Goal: Task Accomplishment & Management: Complete application form

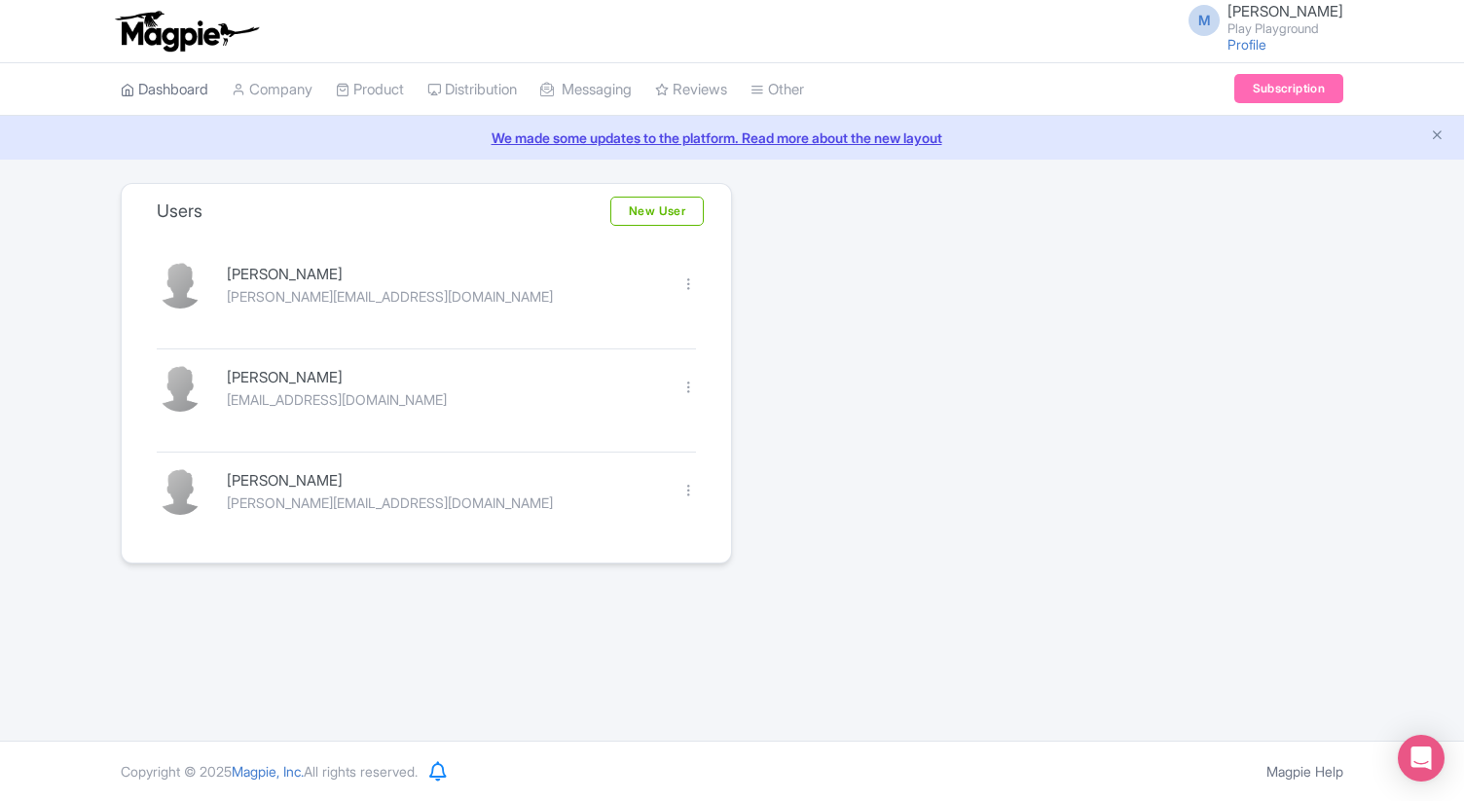
scroll to position [2299, 0]
click at [170, 94] on link "Dashboard" at bounding box center [165, 90] width 88 height 54
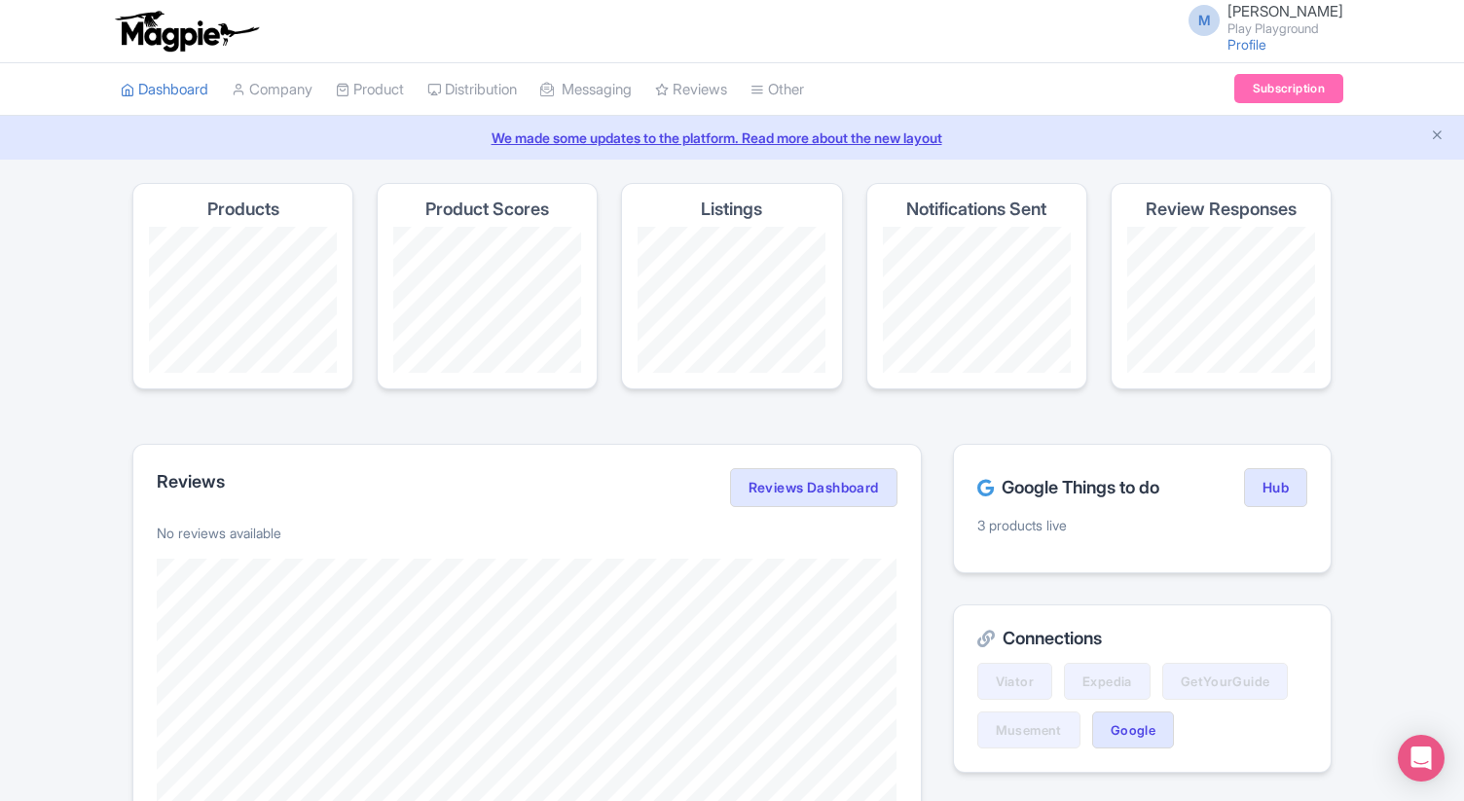
click at [1220, 23] on span "M" at bounding box center [1204, 20] width 31 height 31
click at [1226, 97] on link "Users" at bounding box center [1250, 93] width 185 height 30
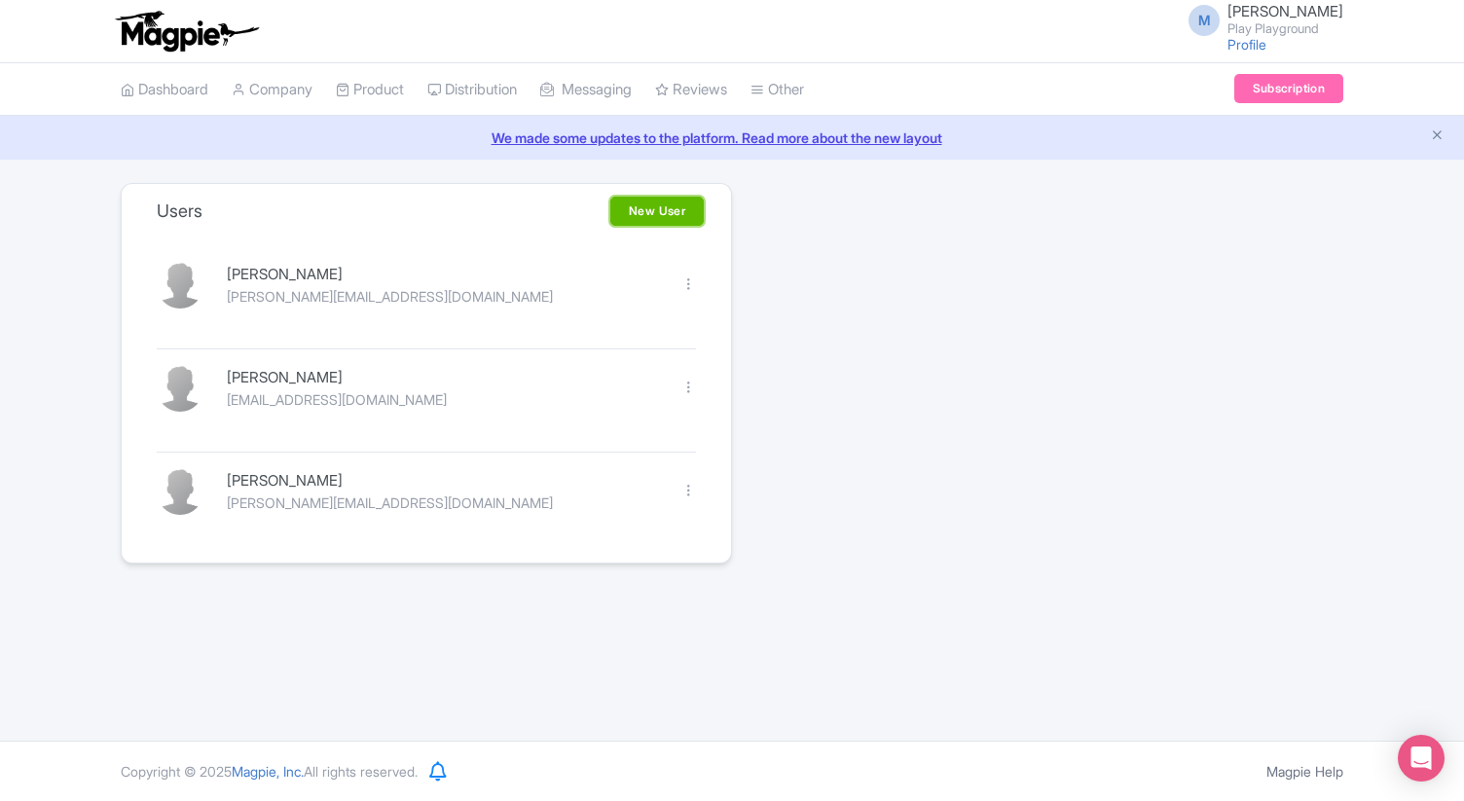
click at [647, 206] on link "New User" at bounding box center [656, 211] width 93 height 29
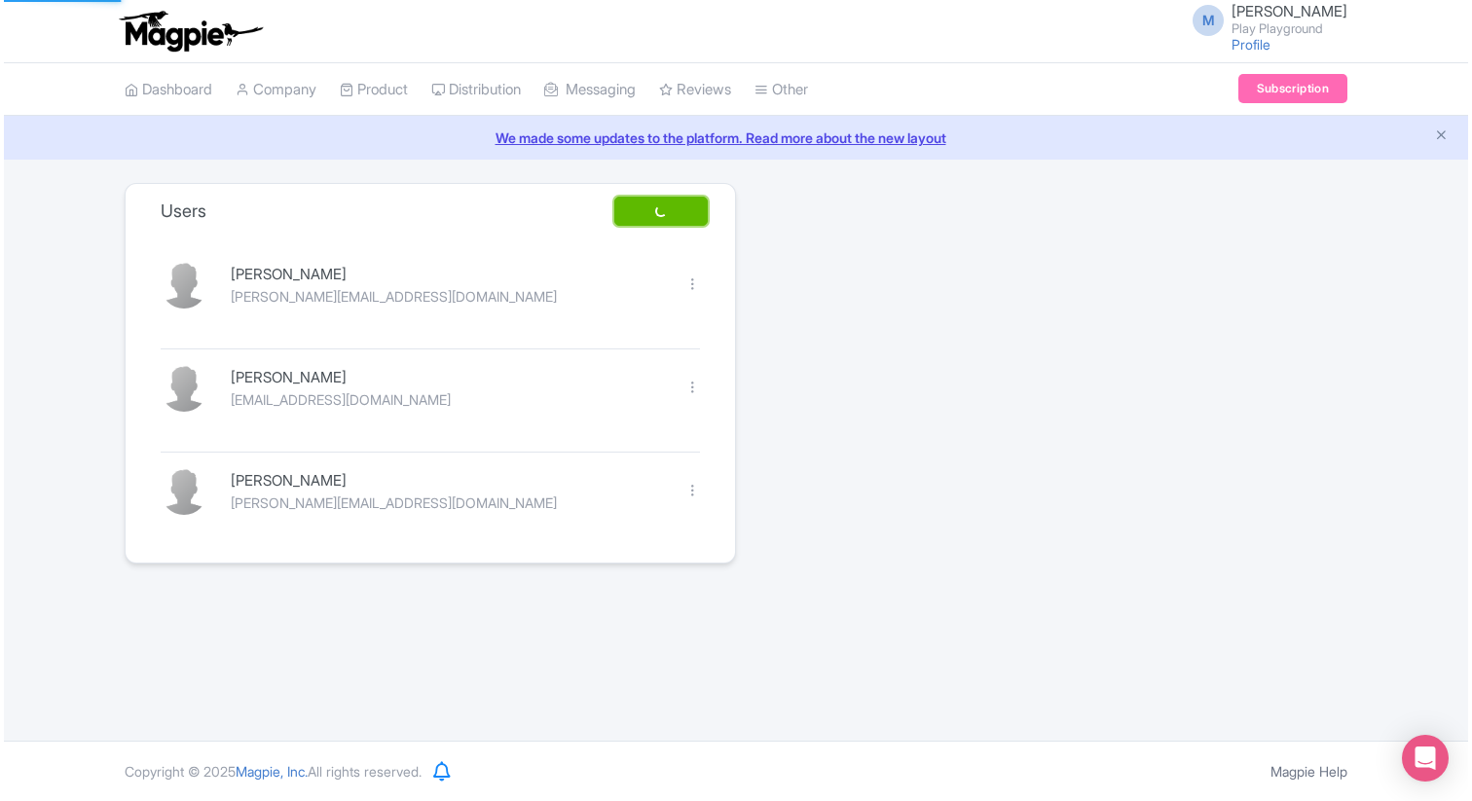
scroll to position [2299, 0]
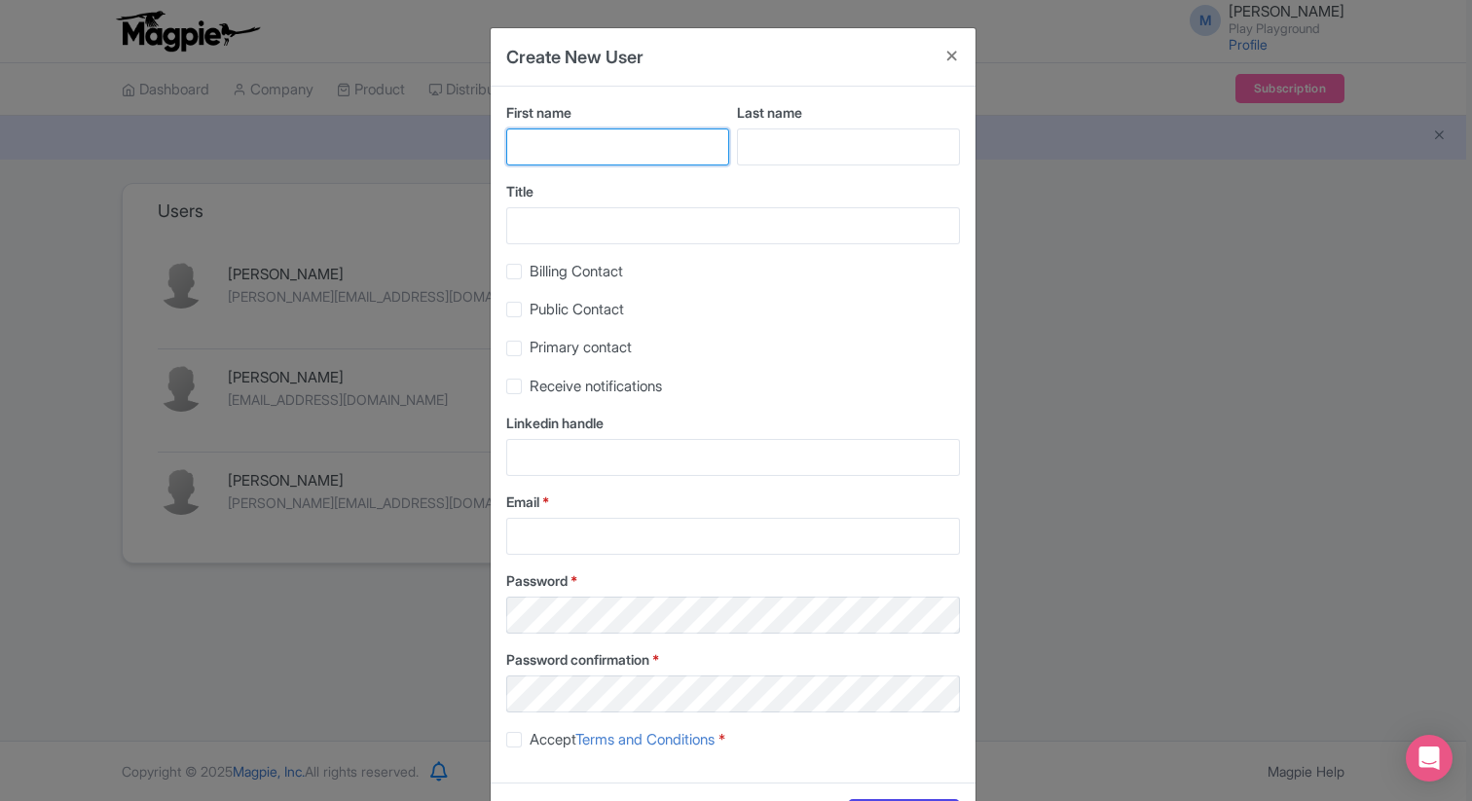
click at [627, 149] on input "First name" at bounding box center [617, 147] width 223 height 37
type input "Jen"
type input "Worthington"
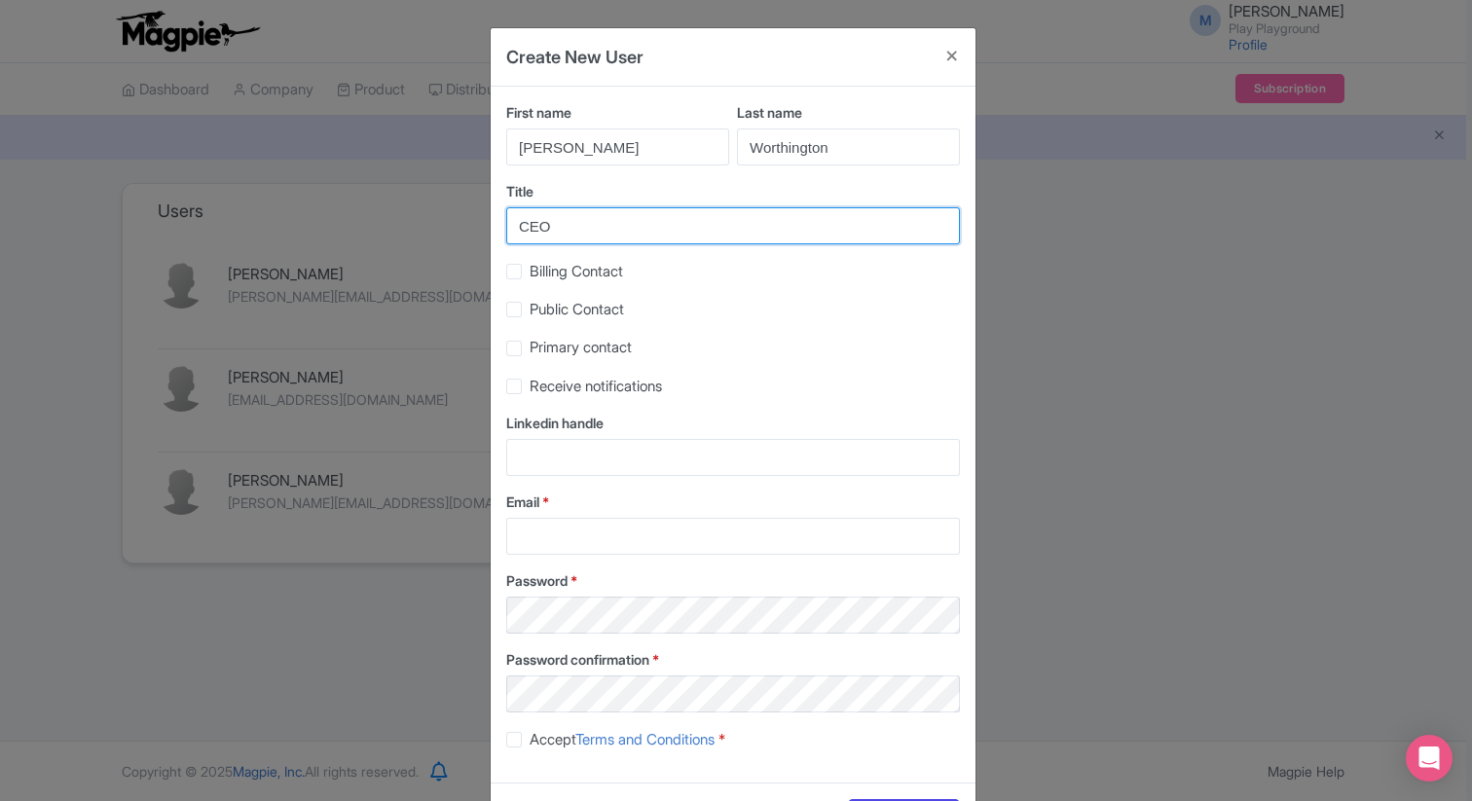
type input "CEO"
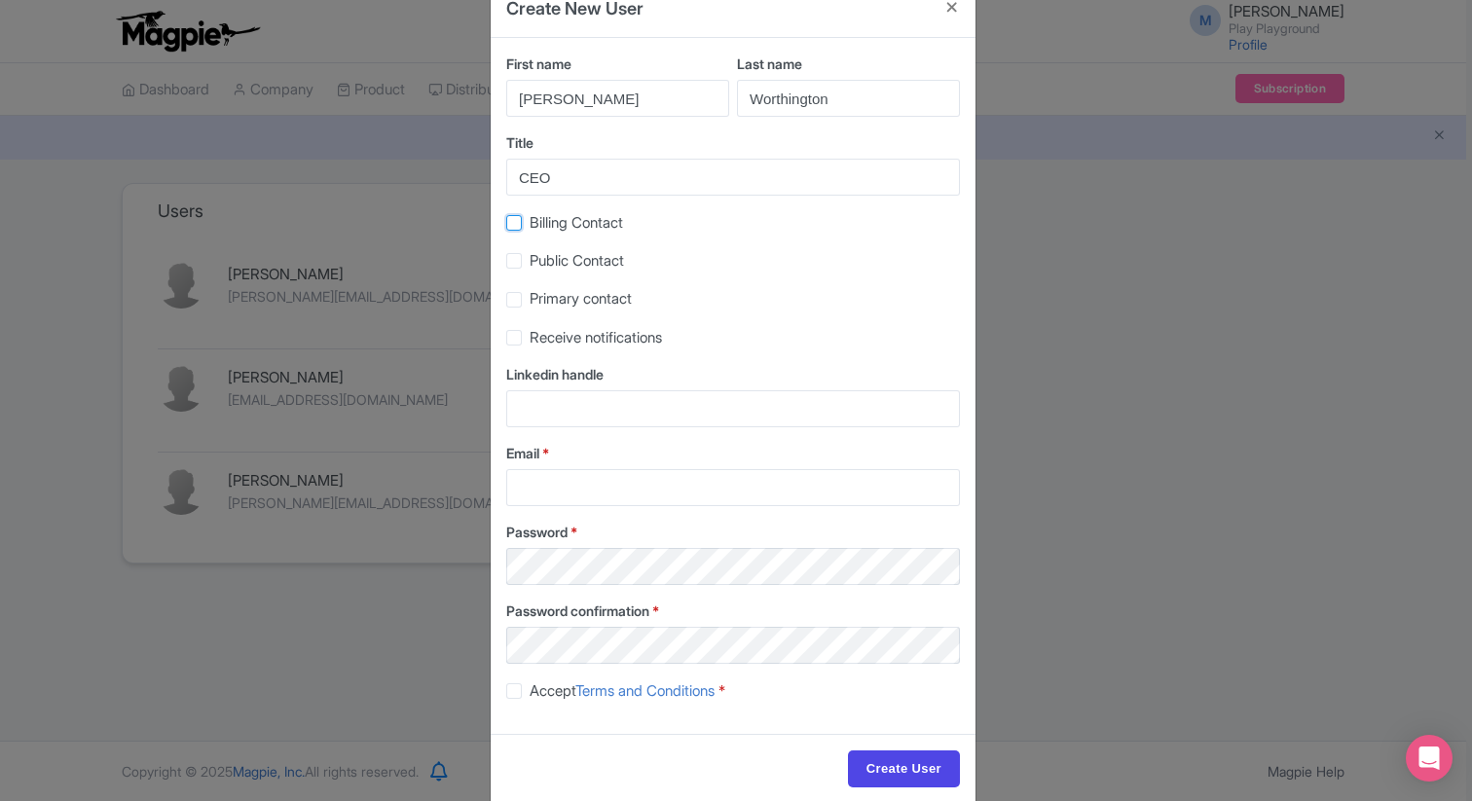
scroll to position [77, 0]
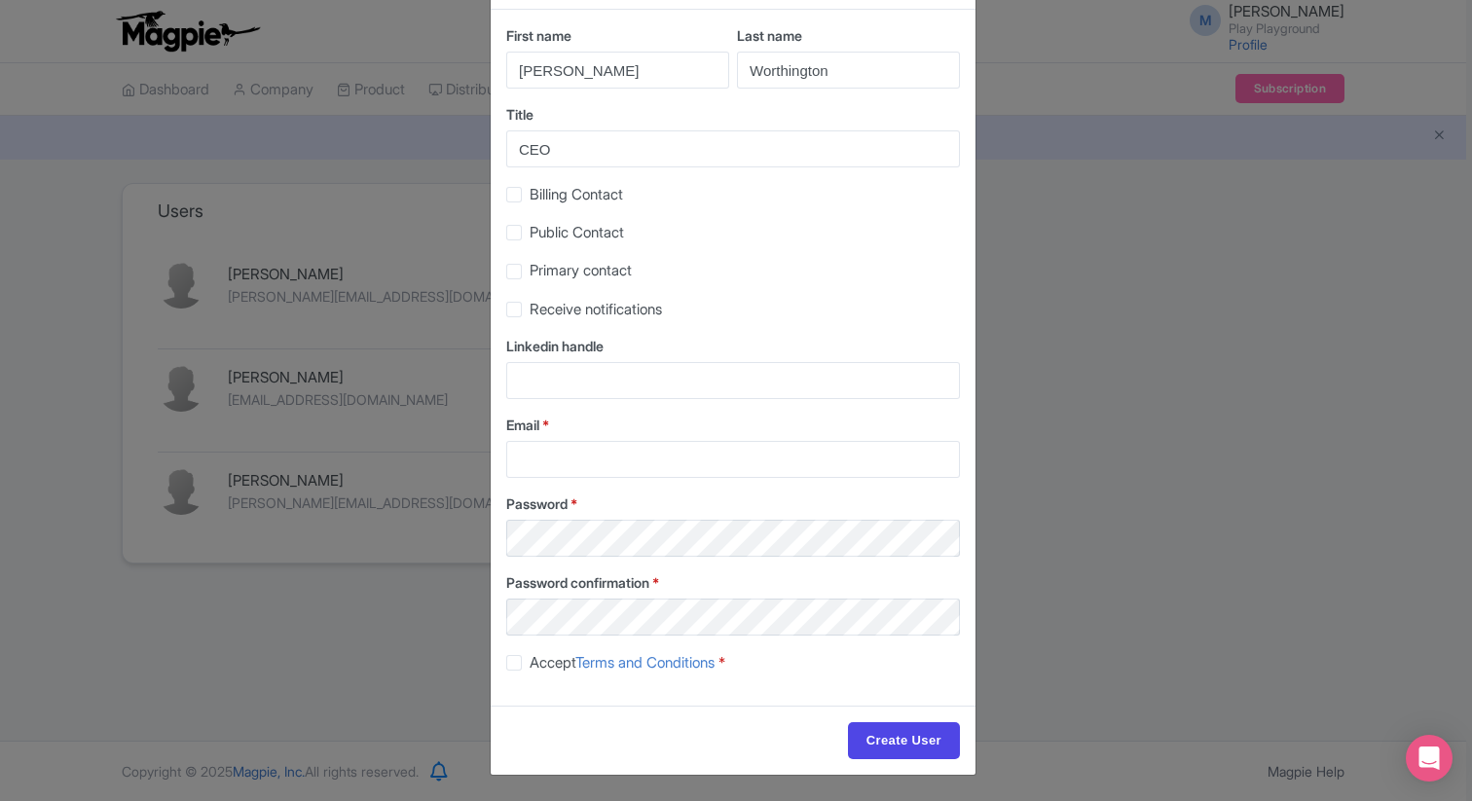
click at [530, 192] on label "Billing Contact" at bounding box center [576, 195] width 93 height 22
click at [530, 192] on input "Billing Contact" at bounding box center [536, 189] width 13 height 13
checkbox input "true"
click at [530, 227] on label "Public Contact" at bounding box center [577, 233] width 94 height 22
click at [530, 227] on input "Public Contact" at bounding box center [536, 227] width 13 height 13
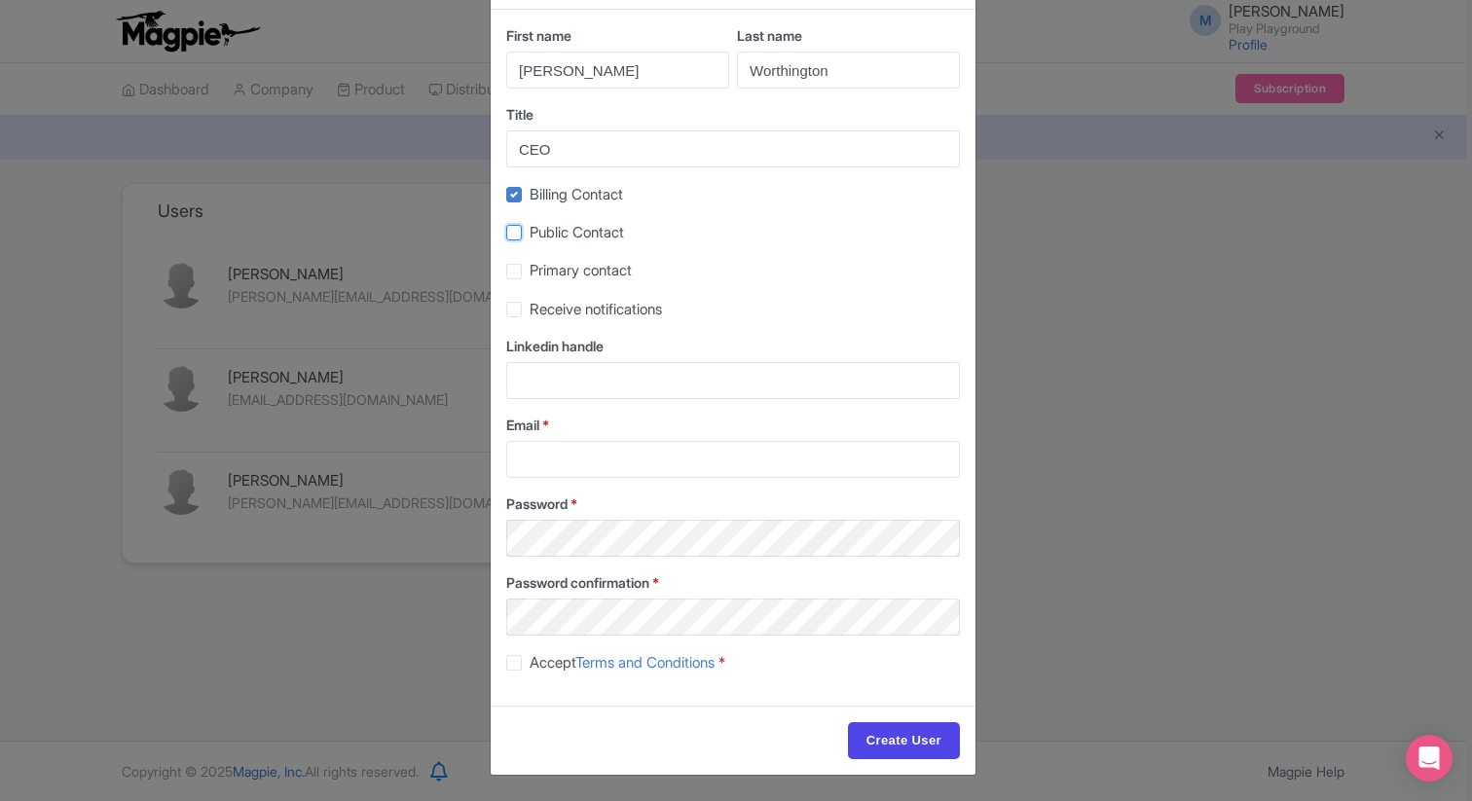
checkbox input "true"
click at [509, 282] on div "Primary contact" at bounding box center [733, 271] width 454 height 22
click at [530, 273] on label "Primary contact" at bounding box center [581, 271] width 102 height 22
click at [530, 273] on input "Primary contact" at bounding box center [536, 266] width 13 height 13
checkbox input "true"
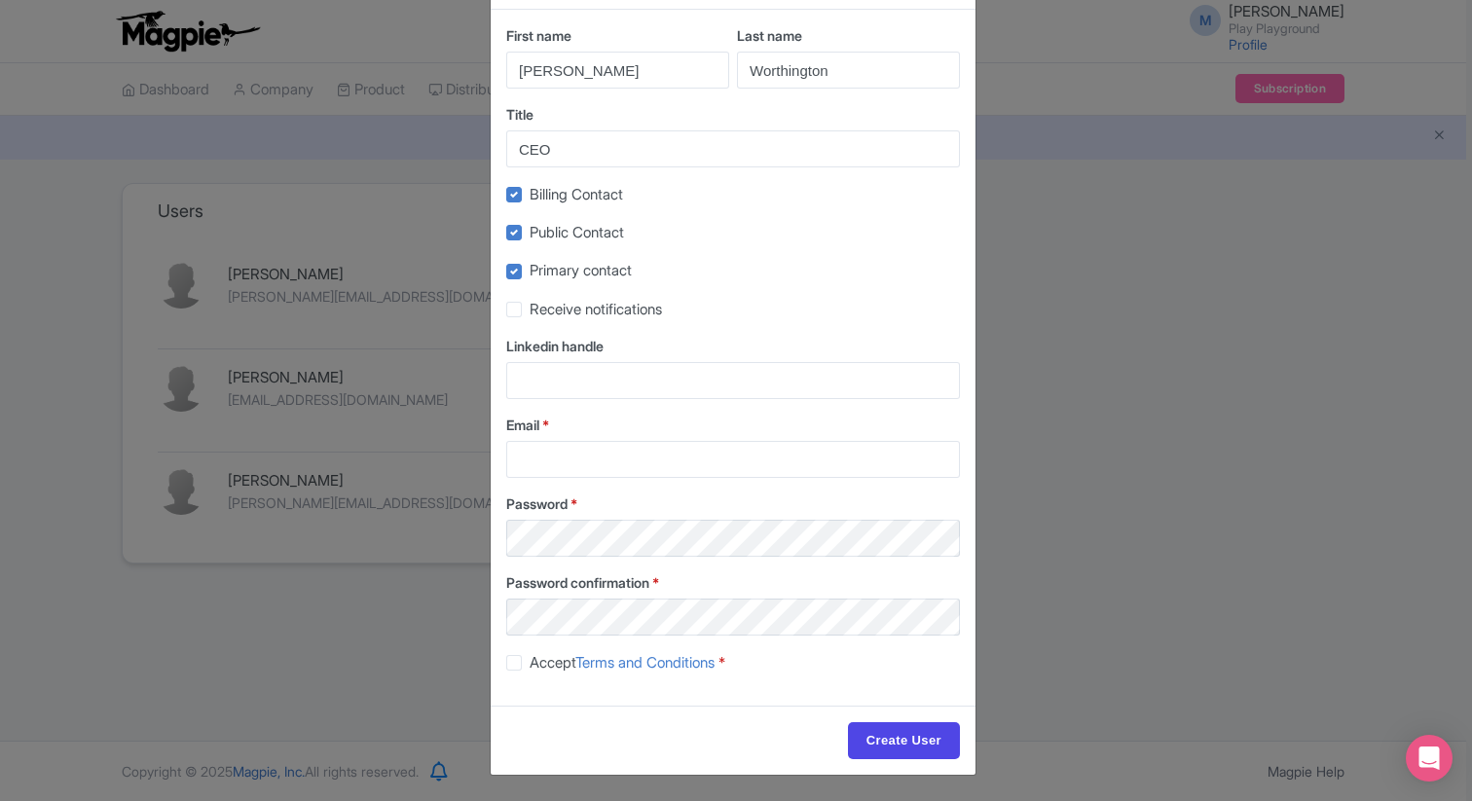
click at [530, 313] on label "Receive notifications" at bounding box center [596, 310] width 132 height 22
click at [530, 311] on input "Receive notifications" at bounding box center [536, 304] width 13 height 13
checkbox input "true"
click at [545, 447] on input "Email *" at bounding box center [733, 459] width 454 height 37
